Goal: Download file/media

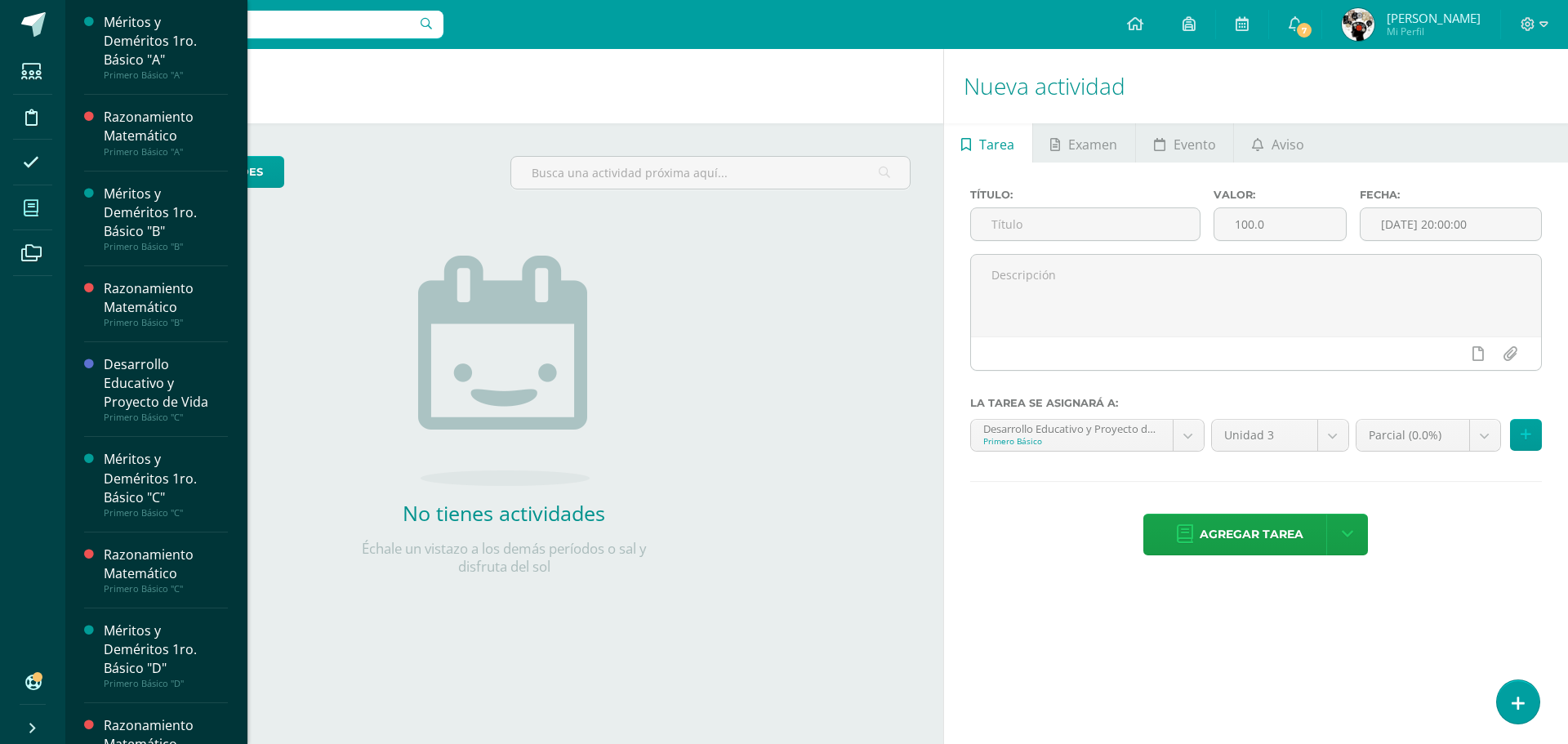
click at [34, 213] on icon at bounding box center [31, 208] width 15 height 16
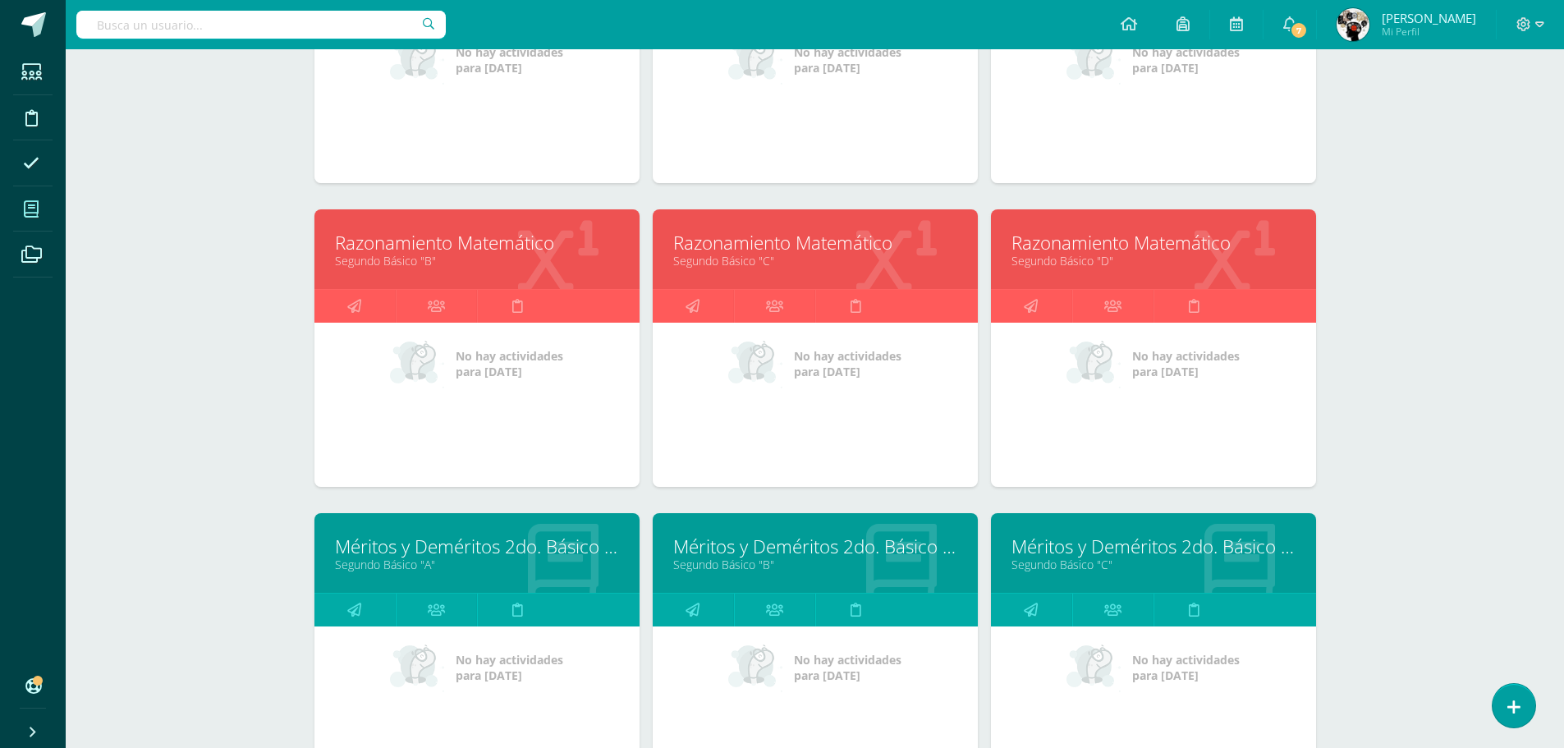
scroll to position [1229, 0]
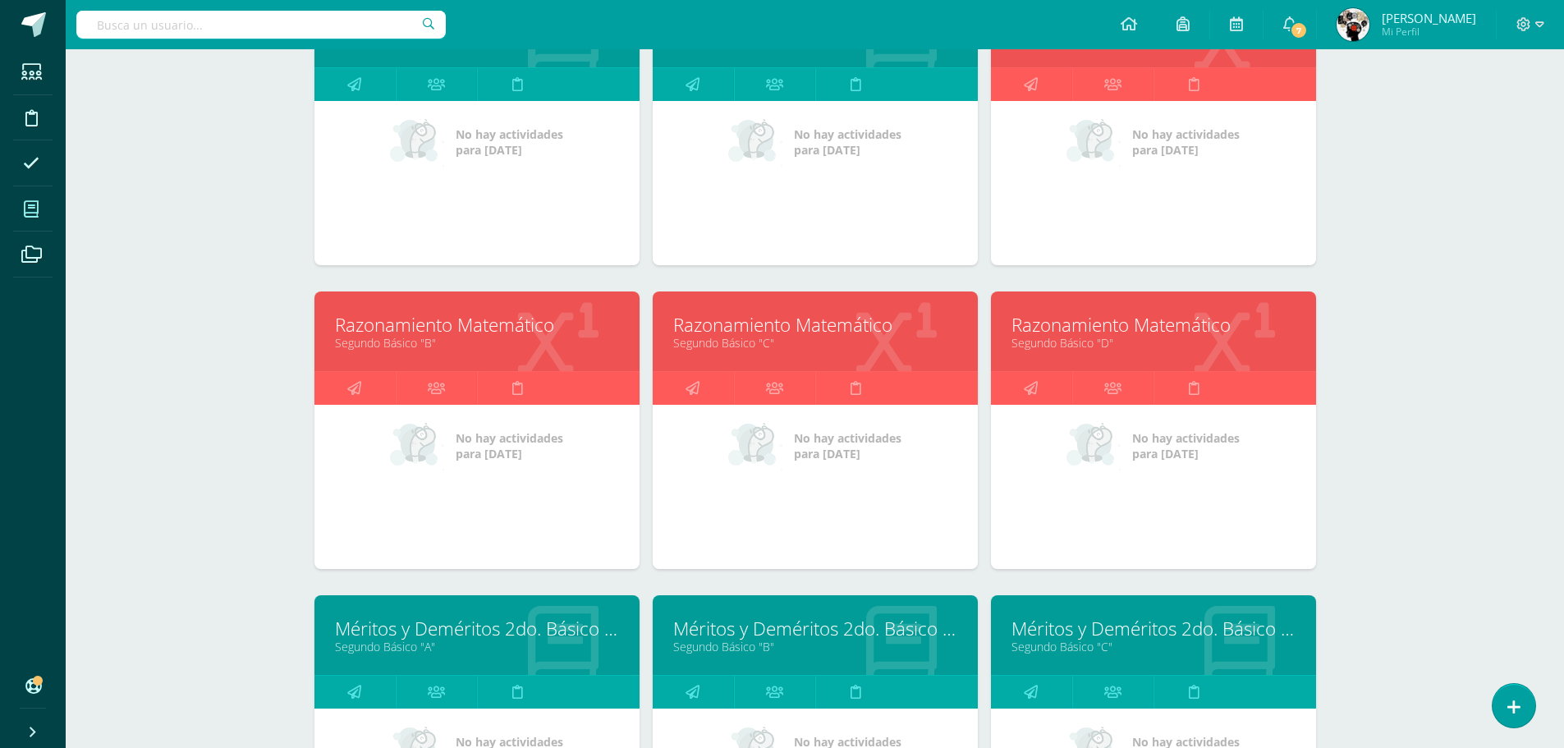
click at [548, 348] on link "Segundo Básico "B"" at bounding box center [477, 343] width 284 height 16
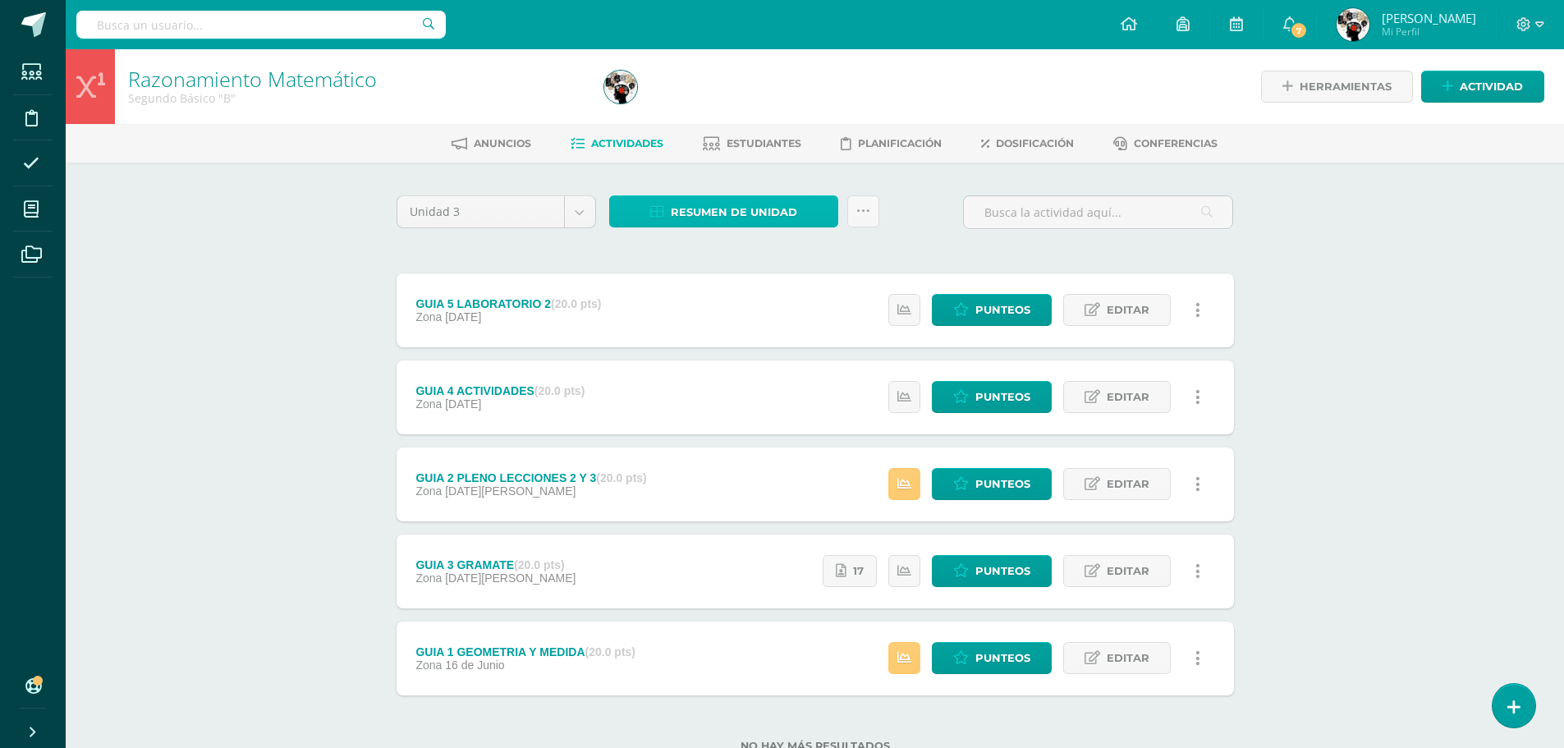
click at [785, 215] on span "Resumen de unidad" at bounding box center [734, 212] width 126 height 30
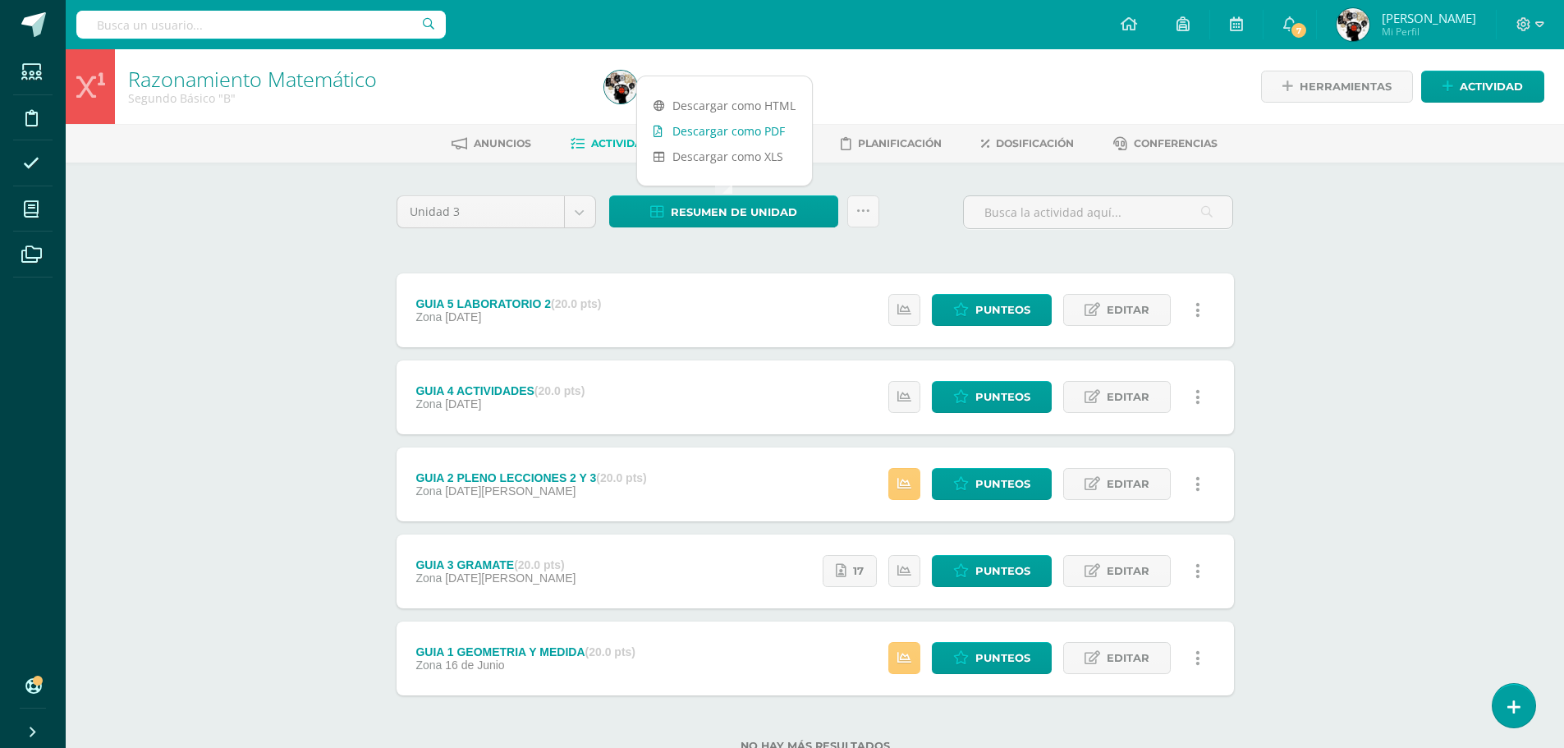
click at [770, 121] on link "Descargar como PDF" at bounding box center [724, 130] width 175 height 25
click at [527, 219] on body "Estudiantes Disciplina Asistencia Mis cursos Archivos Soporte Centro de ayuda Ú…" at bounding box center [782, 402] width 1564 height 804
